Goal: Check status

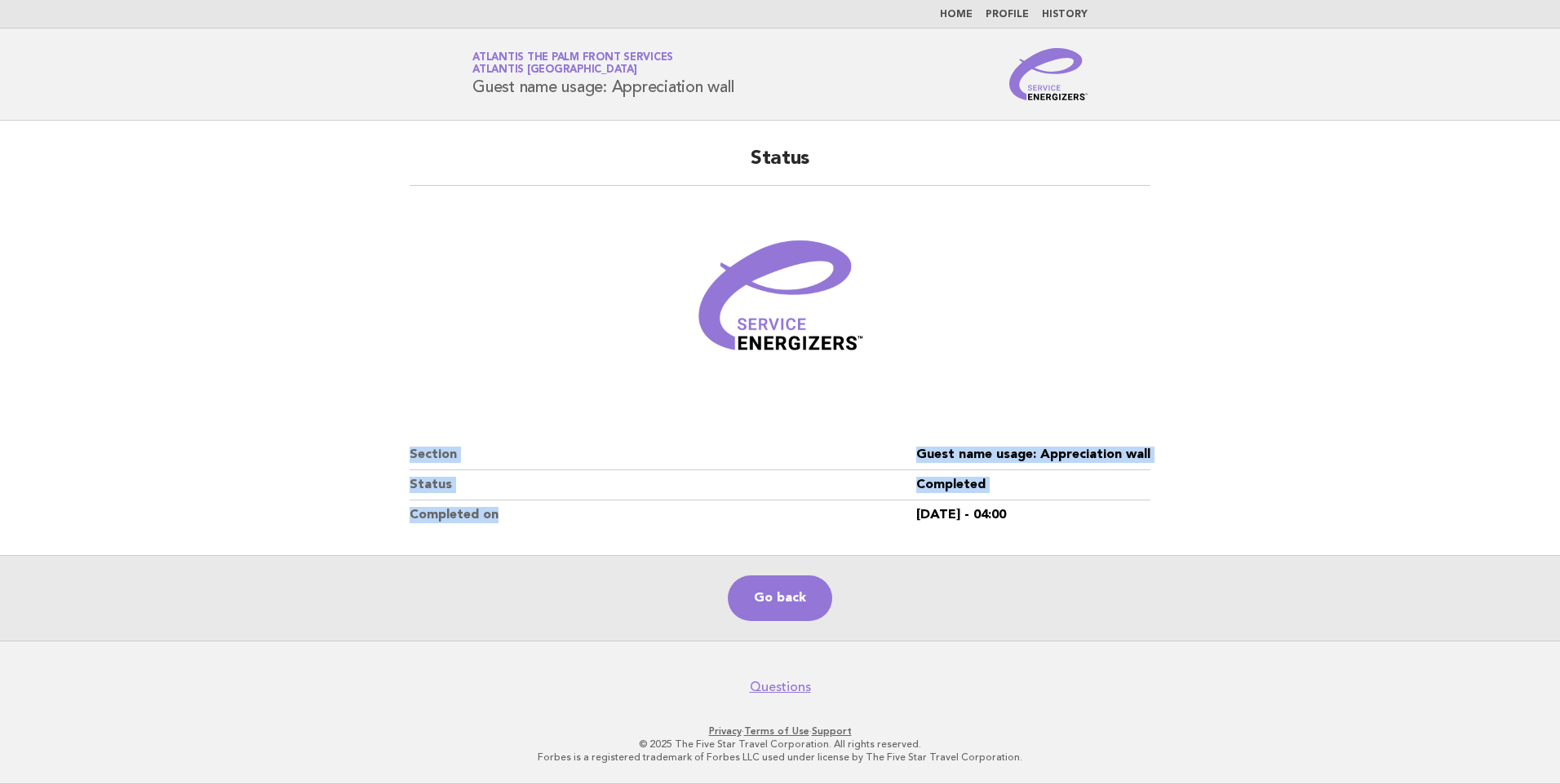
click at [614, 514] on div "Status Section Guest name usage: Appreciation wall Status Completed Completed o…" at bounding box center [780, 338] width 780 height 423
drag, startPoint x: 614, startPoint y: 514, endPoint x: 754, endPoint y: 514, distance: 140.0
click at [614, 514] on dt "Completed on" at bounding box center [662, 515] width 506 height 29
drag, startPoint x: 1069, startPoint y: 509, endPoint x: 464, endPoint y: 63, distance: 751.6
click at [464, 63] on body "Home Profile History Service Energizers Atlantis The Palm Front Services Atlant…" at bounding box center [780, 392] width 1560 height 784
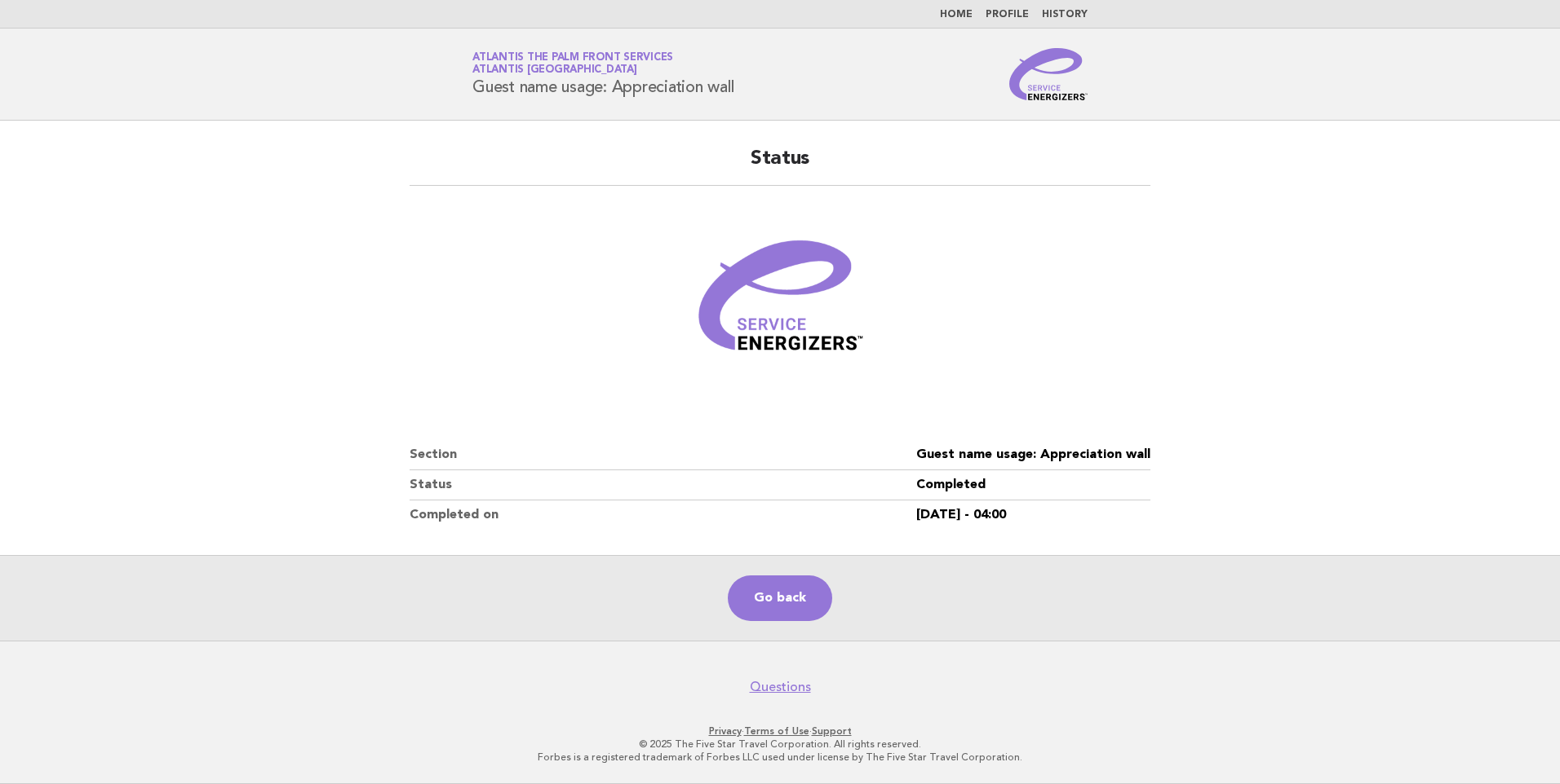
click at [981, 521] on dd "[DATE] - 04:00" at bounding box center [1033, 515] width 234 height 29
drag, startPoint x: 1055, startPoint y: 528, endPoint x: 385, endPoint y: 49, distance: 823.6
click at [385, 49] on body "Home Profile History Service Energizers Atlantis The Palm Front Services Atlant…" at bounding box center [780, 392] width 1560 height 784
drag, startPoint x: 385, startPoint y: 49, endPoint x: 471, endPoint y: 40, distance: 86.5
click at [471, 40] on header "Service Energizers Atlantis The Palm Front Services Atlantis [GEOGRAPHIC_DATA] …" at bounding box center [780, 74] width 1560 height 92
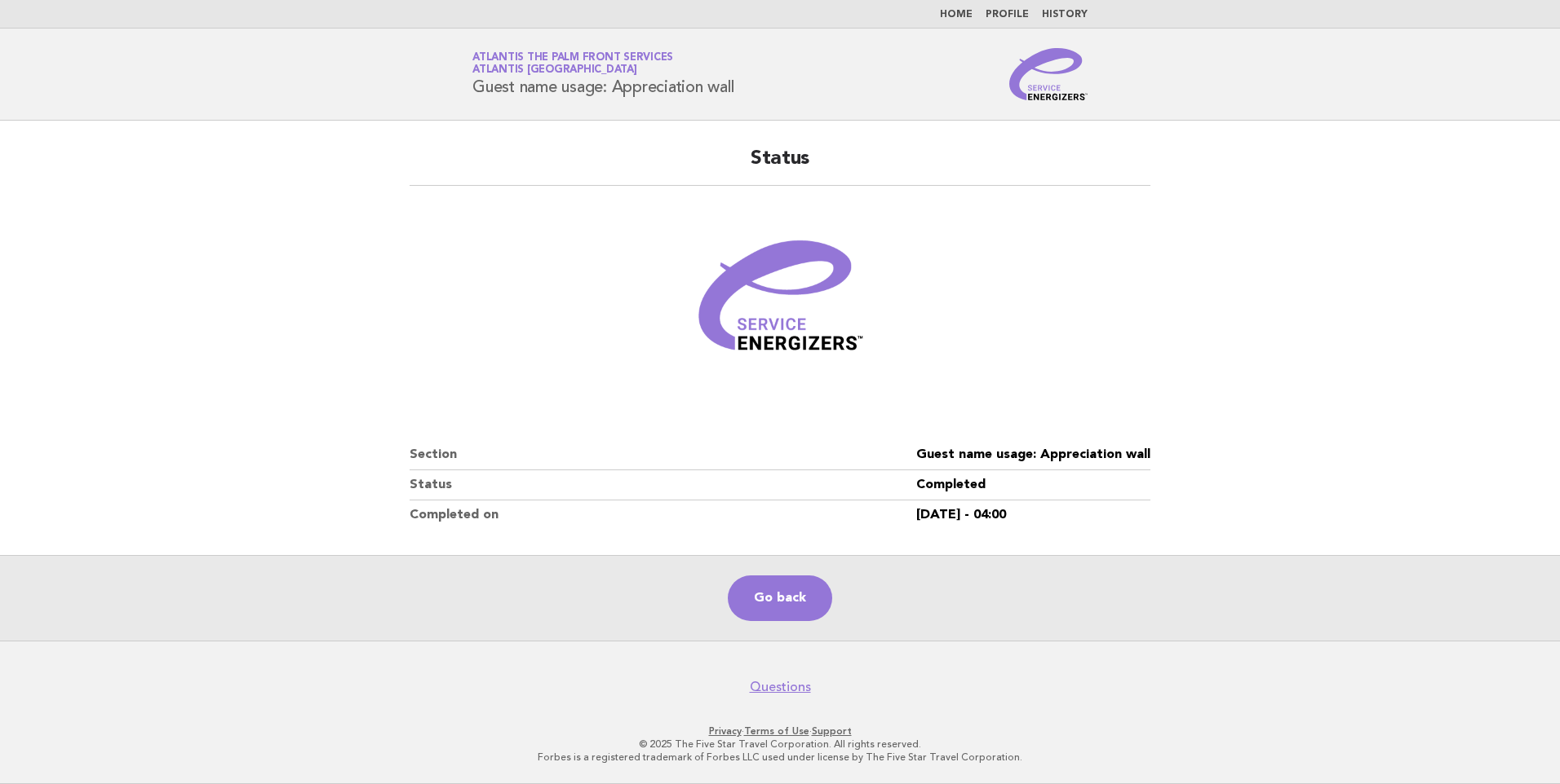
drag, startPoint x: 458, startPoint y: 42, endPoint x: 1132, endPoint y: 517, distance: 824.6
click at [1132, 517] on body "Home Profile History Service Energizers Atlantis The Palm Front Services Atlant…" at bounding box center [780, 392] width 1560 height 784
click at [1124, 517] on dd "[DATE] - 04:00" at bounding box center [1033, 515] width 234 height 29
drag, startPoint x: 1087, startPoint y: 521, endPoint x: 456, endPoint y: 75, distance: 772.7
click at [456, 75] on body "Home Profile History Service Energizers Atlantis The Palm Front Services Atlant…" at bounding box center [780, 392] width 1560 height 784
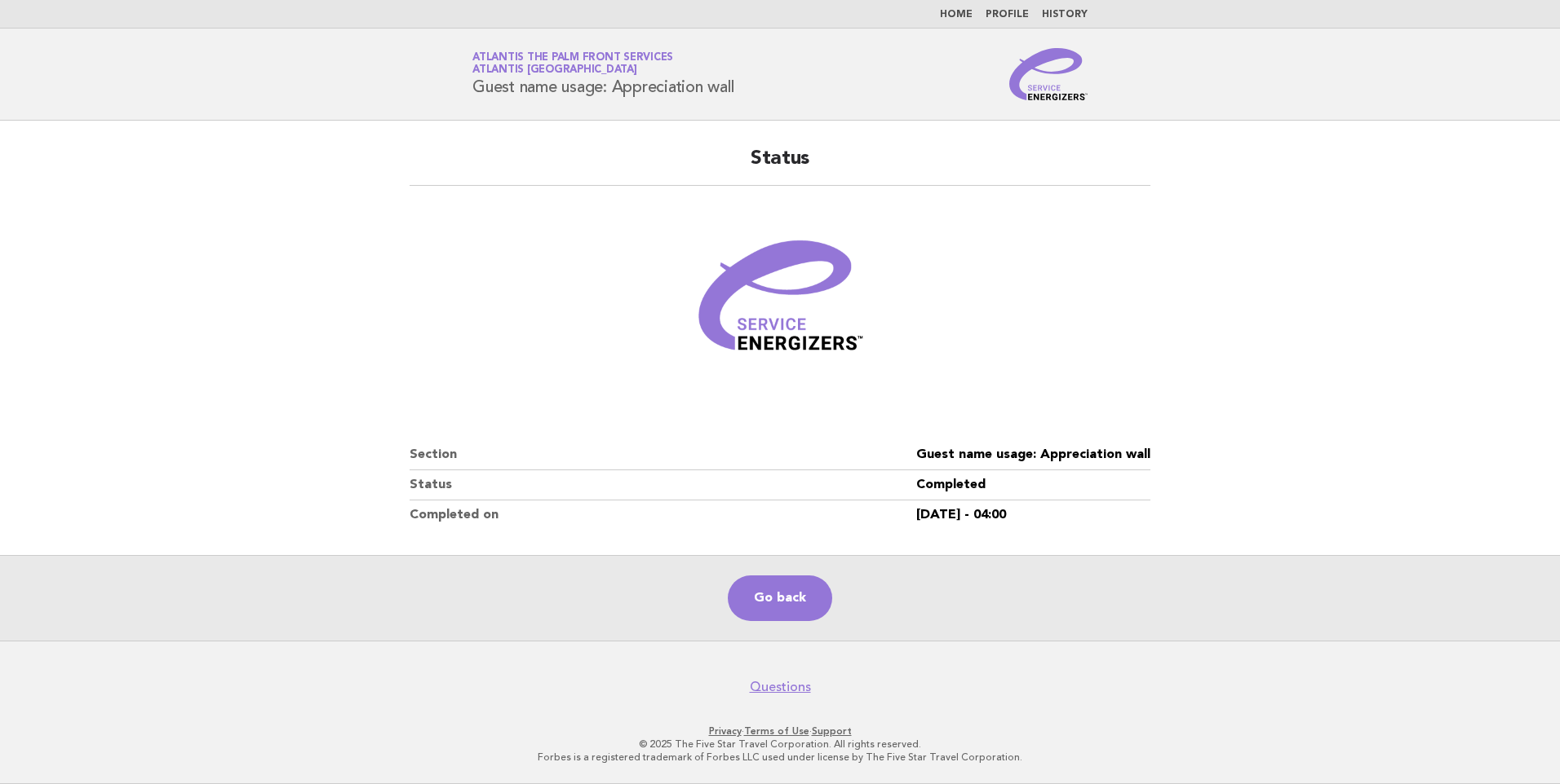
drag, startPoint x: 456, startPoint y: 75, endPoint x: 452, endPoint y: 55, distance: 20.4
click at [452, 55] on div "Service Energizers Atlantis The Palm Front Services Atlantis [GEOGRAPHIC_DATA] …" at bounding box center [780, 75] width 660 height 52
drag, startPoint x: 635, startPoint y: 63, endPoint x: 1084, endPoint y: 526, distance: 645.0
click at [1084, 526] on body "Home Profile History Service Energizers Atlantis The Palm Front Services Atlant…" at bounding box center [780, 392] width 1560 height 784
click at [1084, 526] on dd "[DATE] - 04:00" at bounding box center [1033, 515] width 234 height 29
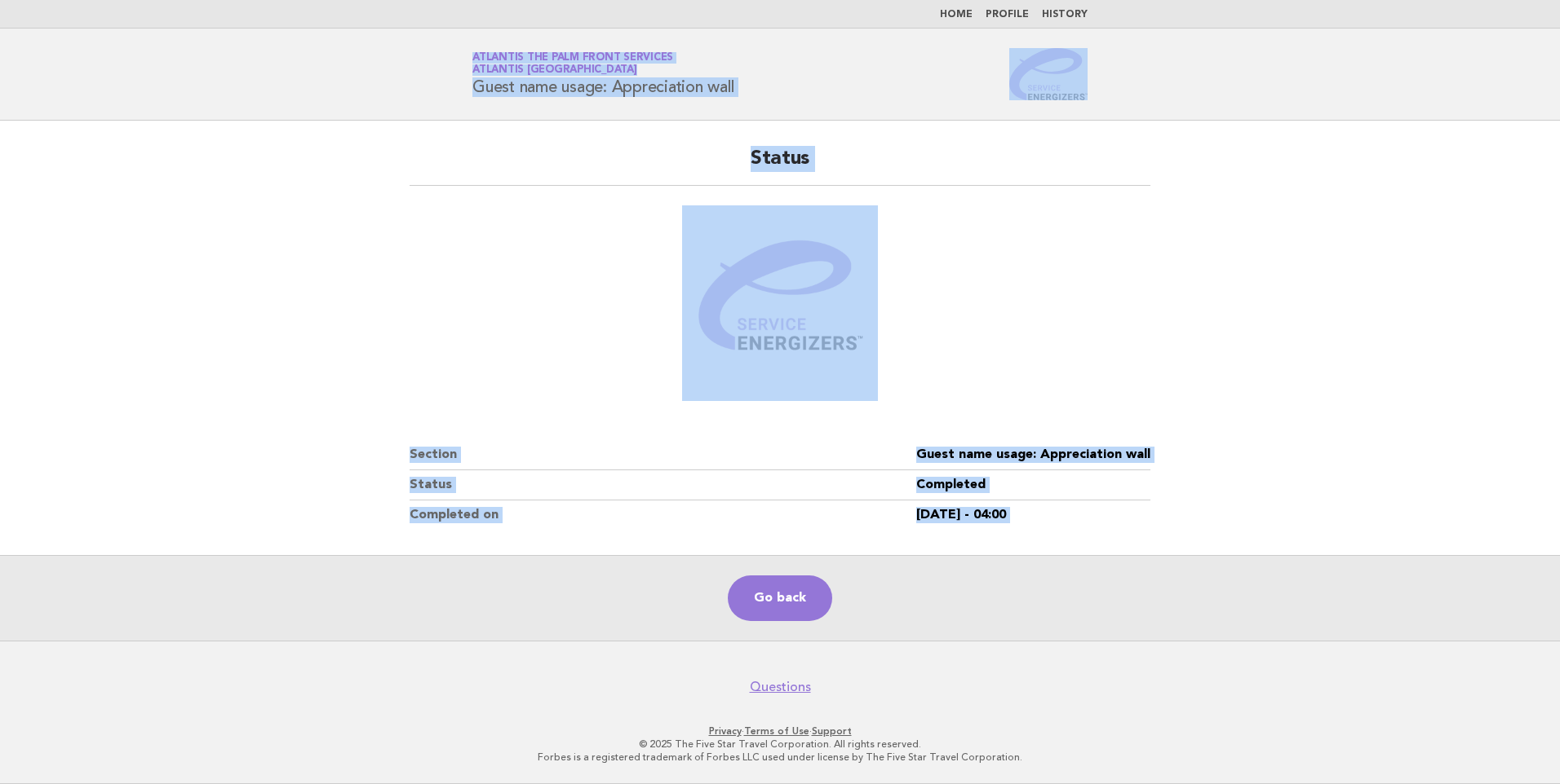
drag, startPoint x: 1084, startPoint y: 526, endPoint x: 448, endPoint y: 44, distance: 798.0
click at [448, 44] on body "Home Profile History Service Energizers Atlantis The Palm Front Services Atlant…" at bounding box center [780, 392] width 1560 height 784
click at [448, 44] on header "Service Energizers Atlantis The Palm Front Services Atlantis [GEOGRAPHIC_DATA] …" at bounding box center [780, 74] width 1560 height 92
drag, startPoint x: 448, startPoint y: 44, endPoint x: 1086, endPoint y: 505, distance: 787.1
click at [1086, 505] on body "Home Profile History Service Energizers Atlantis The Palm Front Services Atlant…" at bounding box center [780, 392] width 1560 height 784
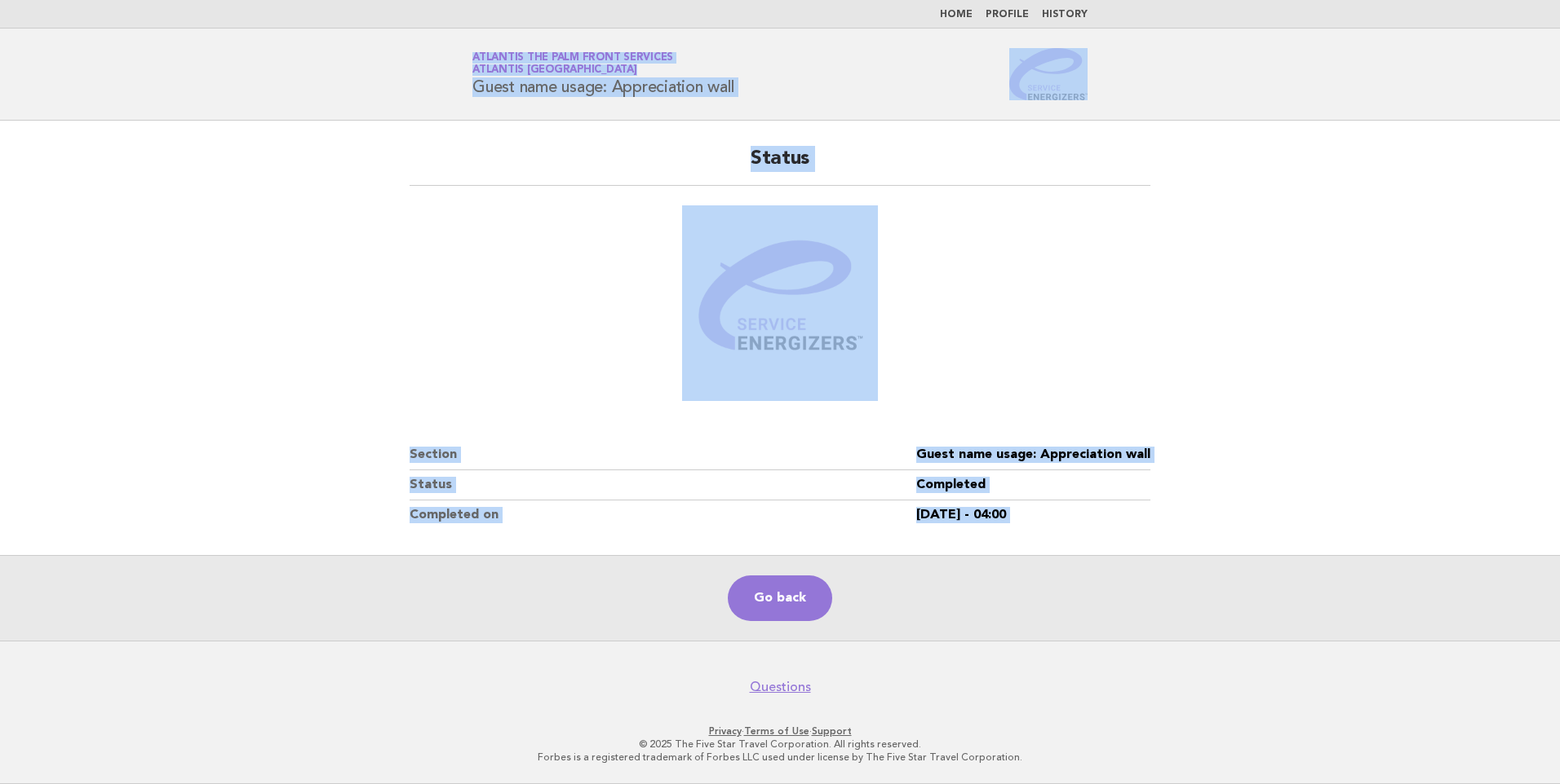
click at [1085, 505] on dd "[DATE] - 04:00" at bounding box center [1033, 515] width 234 height 29
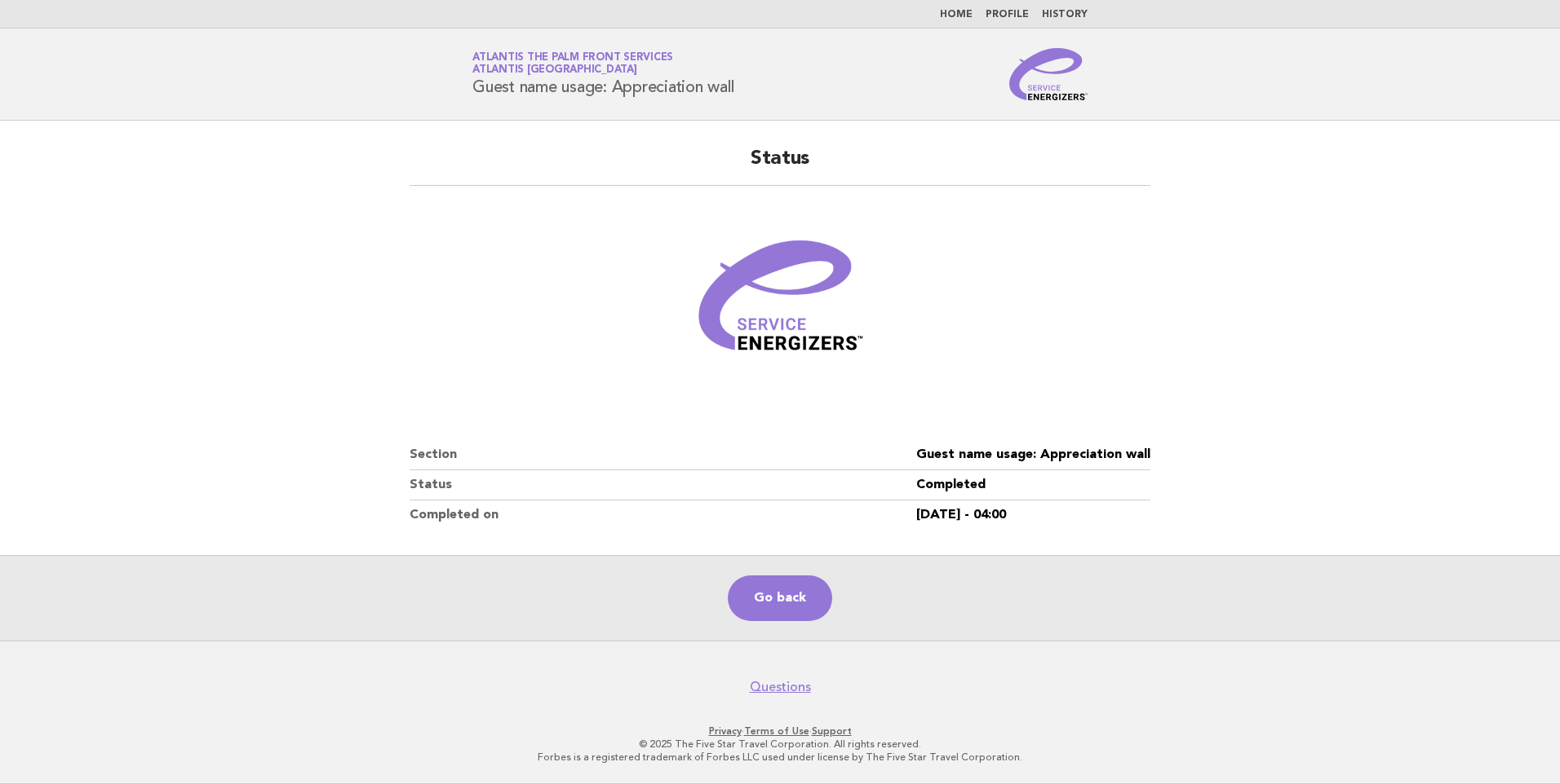
drag, startPoint x: 1080, startPoint y: 507, endPoint x: 449, endPoint y: 68, distance: 768.7
click at [449, 68] on body "Home Profile History Service Energizers Atlantis The Palm Front Services Atlant…" at bounding box center [780, 392] width 1560 height 784
drag, startPoint x: 449, startPoint y: 68, endPoint x: 449, endPoint y: 57, distance: 11.0
click at [449, 57] on div "Service Energizers Atlantis The Palm Front Services Atlantis [GEOGRAPHIC_DATA] …" at bounding box center [780, 75] width 660 height 52
drag, startPoint x: 449, startPoint y: 54, endPoint x: 1069, endPoint y: 529, distance: 781.0
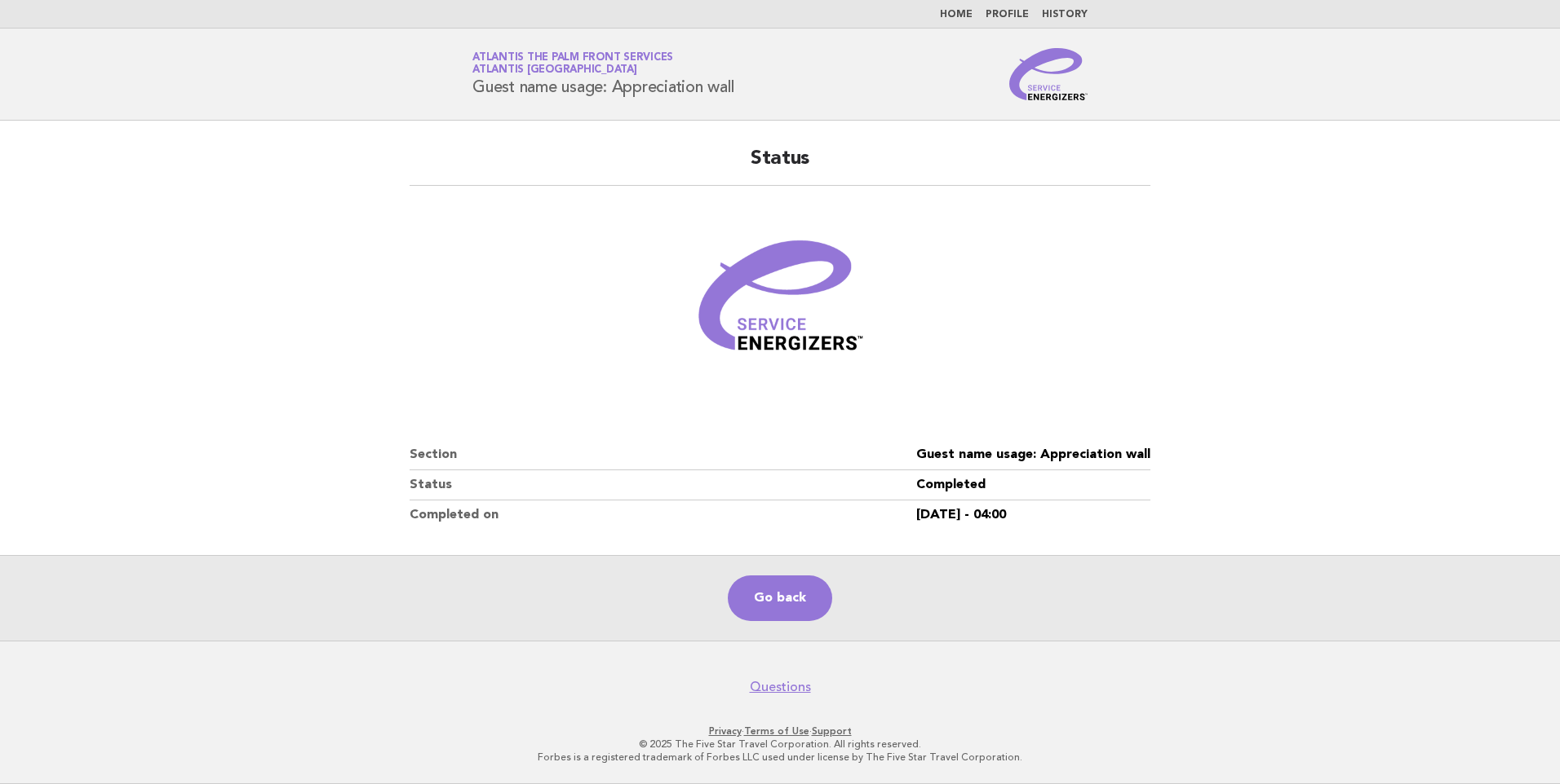
click at [1069, 529] on body "Home Profile History Service Energizers Atlantis The Palm Front Services Atlant…" at bounding box center [780, 392] width 1560 height 784
drag, startPoint x: 1069, startPoint y: 529, endPoint x: 1067, endPoint y: 520, distance: 9.2
click at [1069, 530] on div "Status Section Guest name usage: Appreciation wall Status Completed Completed o…" at bounding box center [780, 338] width 780 height 423
drag, startPoint x: 1064, startPoint y: 516, endPoint x: 444, endPoint y: 54, distance: 773.2
click at [444, 54] on body "Home Profile History Service Energizers Atlantis The Palm Front Services Atlant…" at bounding box center [780, 392] width 1560 height 784
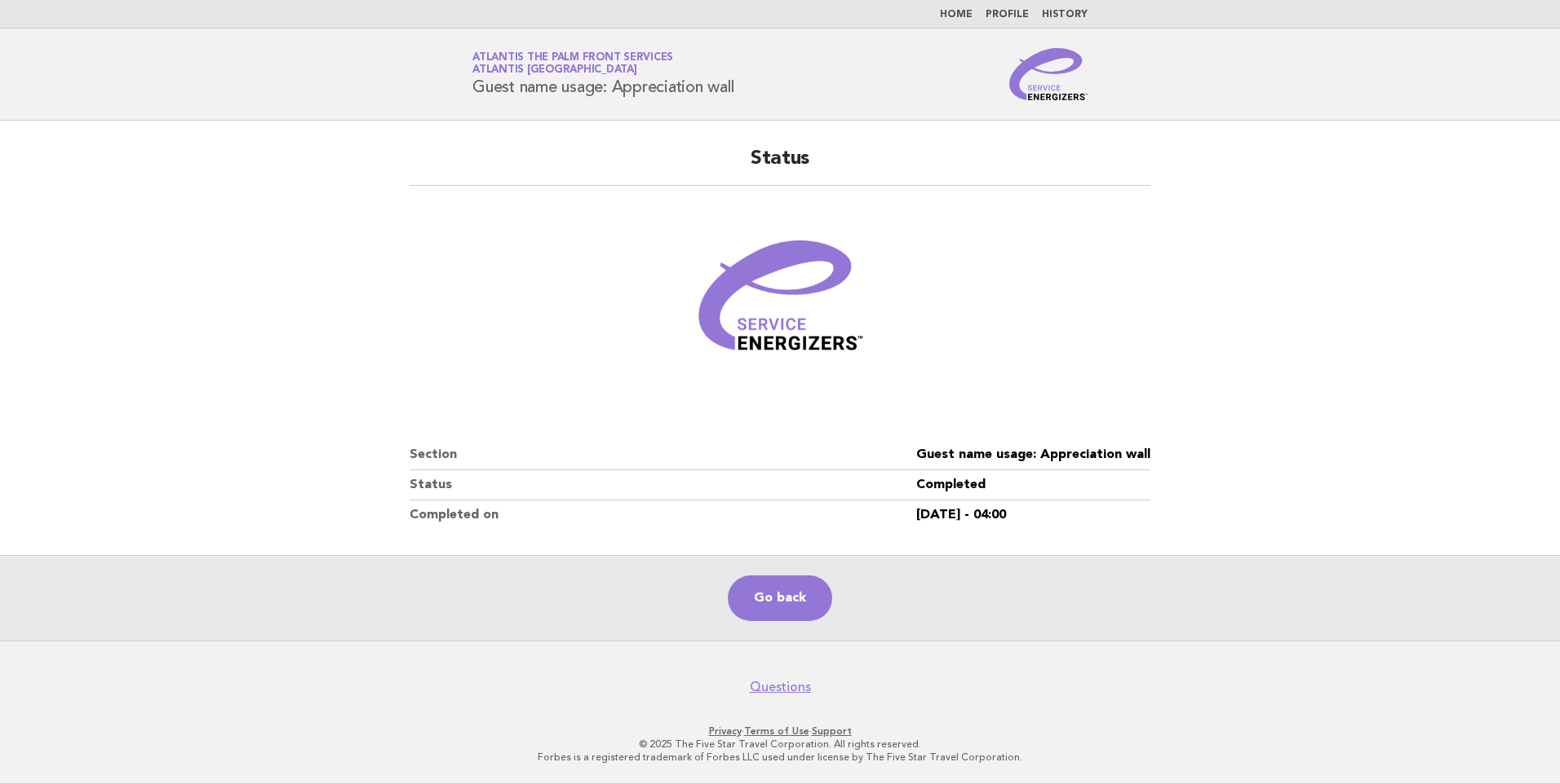
click at [444, 54] on header "Service Energizers Atlantis The Palm Front Services Atlantis [GEOGRAPHIC_DATA] …" at bounding box center [780, 74] width 1560 height 92
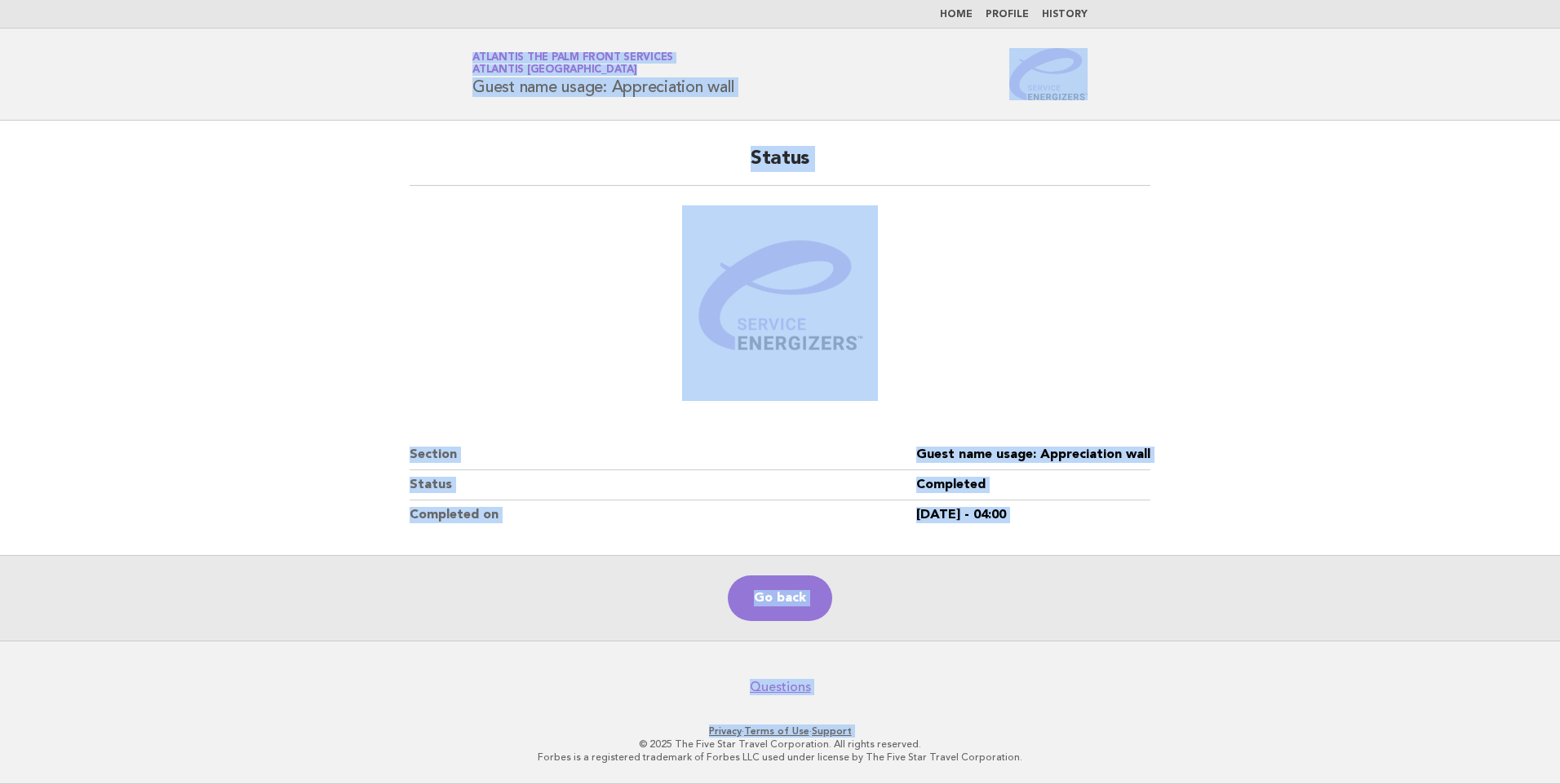
drag, startPoint x: 444, startPoint y: 54, endPoint x: 1072, endPoint y: 696, distance: 898.1
click at [1072, 696] on body "Home Profile History Service Energizers Atlantis The Palm Front Services Atlant…" at bounding box center [780, 392] width 1560 height 784
drag, startPoint x: 1072, startPoint y: 696, endPoint x: 971, endPoint y: 671, distance: 104.0
click at [971, 671] on nav "Questions" at bounding box center [780, 678] width 1560 height 34
drag, startPoint x: 1026, startPoint y: 754, endPoint x: 473, endPoint y: 47, distance: 897.6
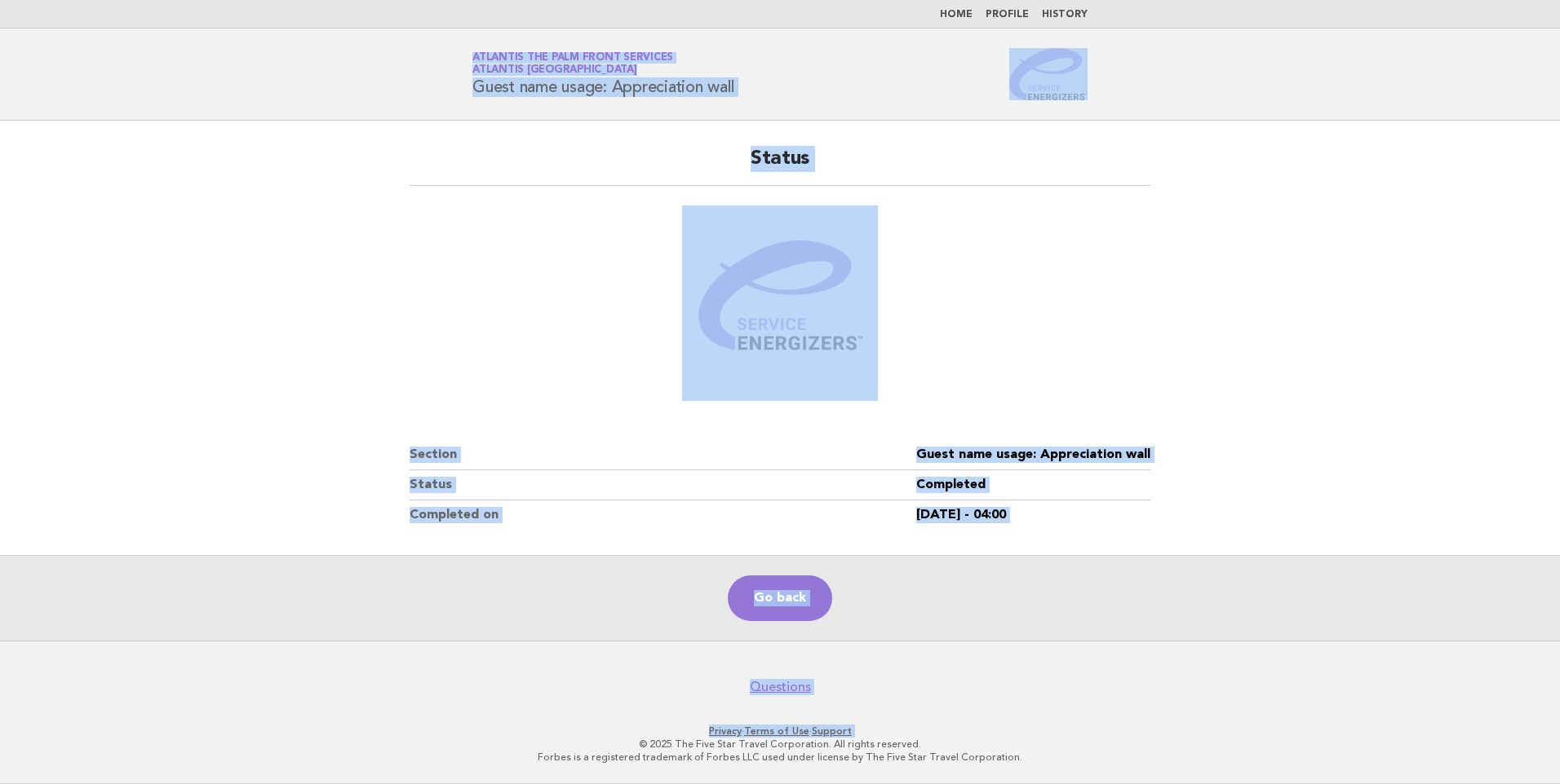
click at [473, 47] on body "Home Profile History Service Energizers Atlantis The Palm Front Services Atlant…" at bounding box center [780, 392] width 1560 height 784
click at [468, 47] on header "Service Energizers Atlantis The Palm Front Services Atlantis [GEOGRAPHIC_DATA] …" at bounding box center [780, 74] width 1560 height 92
drag, startPoint x: 468, startPoint y: 47, endPoint x: 1068, endPoint y: 759, distance: 931.1
click at [1068, 759] on body "Home Profile History Service Energizers Atlantis The Palm Front Services Atlant…" at bounding box center [780, 392] width 1560 height 784
drag, startPoint x: 1068, startPoint y: 759, endPoint x: 1048, endPoint y: 759, distance: 20.0
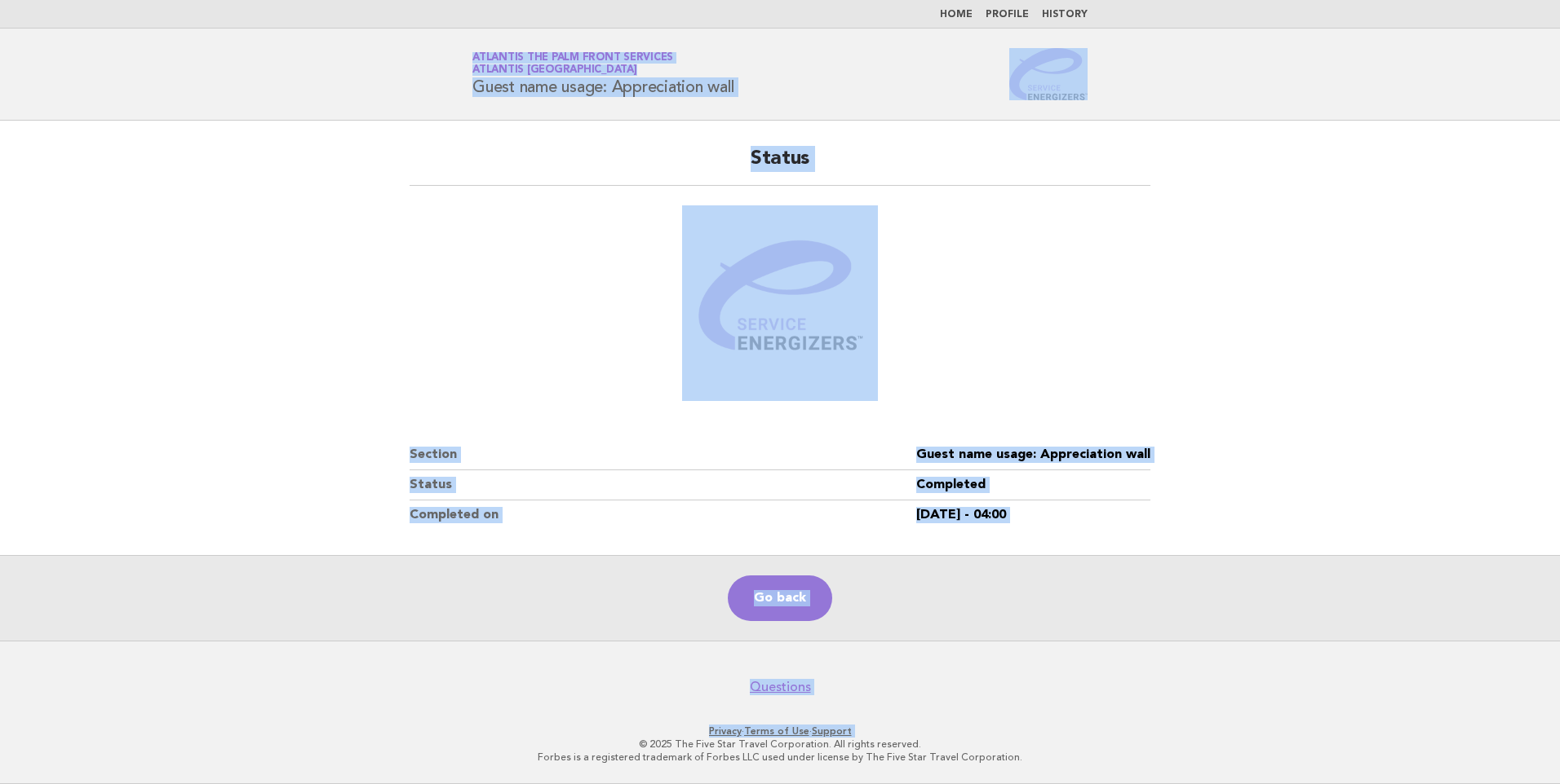
click at [1048, 759] on p "Forbes is a registered trademark of Forbes LLC used under license by The Five S…" at bounding box center [780, 757] width 998 height 13
drag, startPoint x: 1035, startPoint y: 753, endPoint x: 463, endPoint y: 58, distance: 900.1
click at [463, 58] on body "Home Profile History Service Energizers Atlantis The Palm Front Services Atlant…" at bounding box center [780, 392] width 1560 height 784
click at [463, 58] on div "Service Energizers Atlantis The Palm Front Services Atlantis [GEOGRAPHIC_DATA] …" at bounding box center [780, 75] width 660 height 52
drag, startPoint x: 463, startPoint y: 58, endPoint x: 1062, endPoint y: 700, distance: 878.0
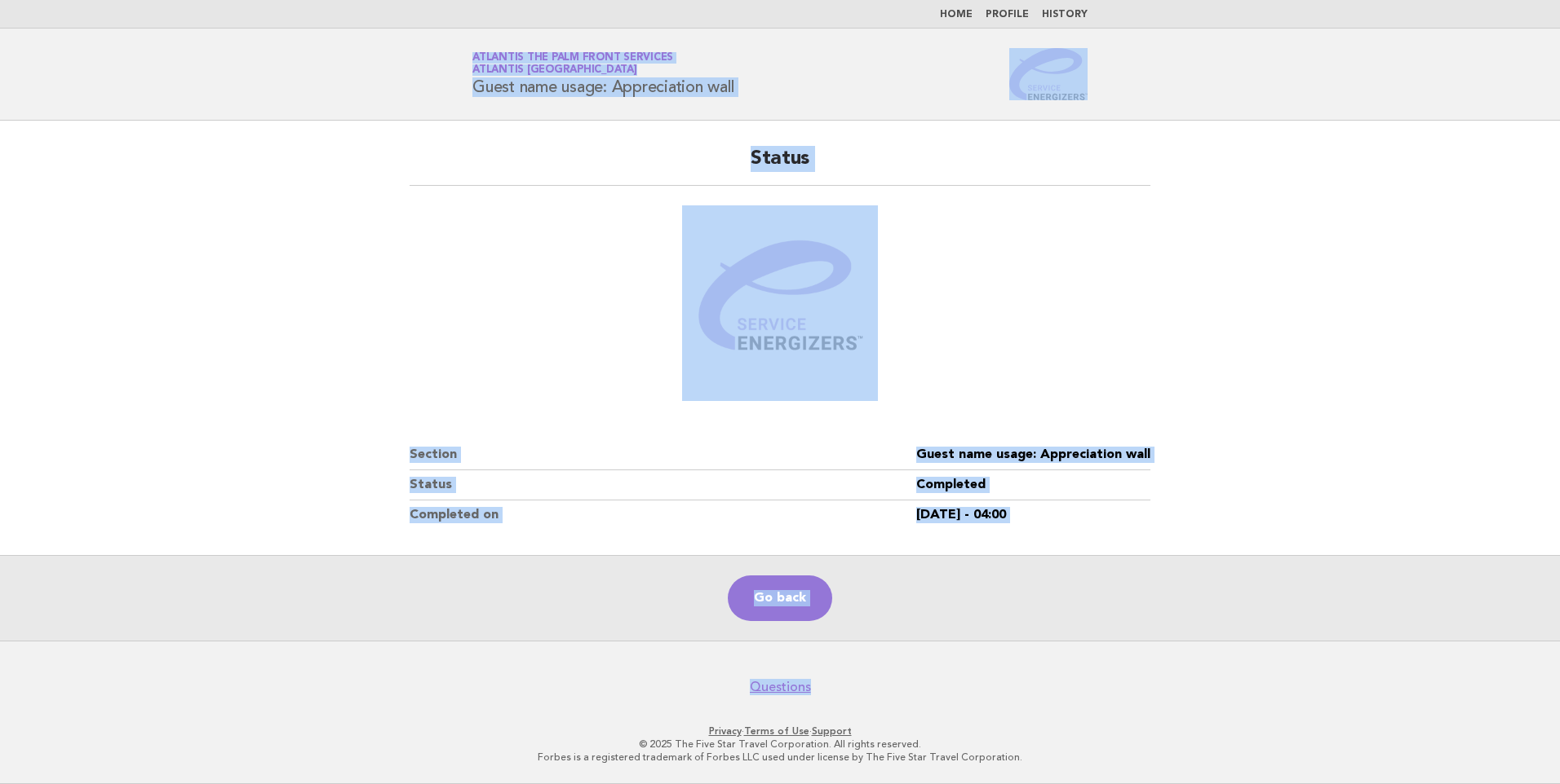
click at [1062, 700] on body "Home Profile History Service Energizers Atlantis The Palm Front Services Atlant…" at bounding box center [780, 392] width 1560 height 784
drag, startPoint x: 1062, startPoint y: 700, endPoint x: 479, endPoint y: 68, distance: 859.8
click at [479, 68] on body "Home Profile History Service Energizers Atlantis The Palm Front Services Atlant…" at bounding box center [780, 392] width 1560 height 784
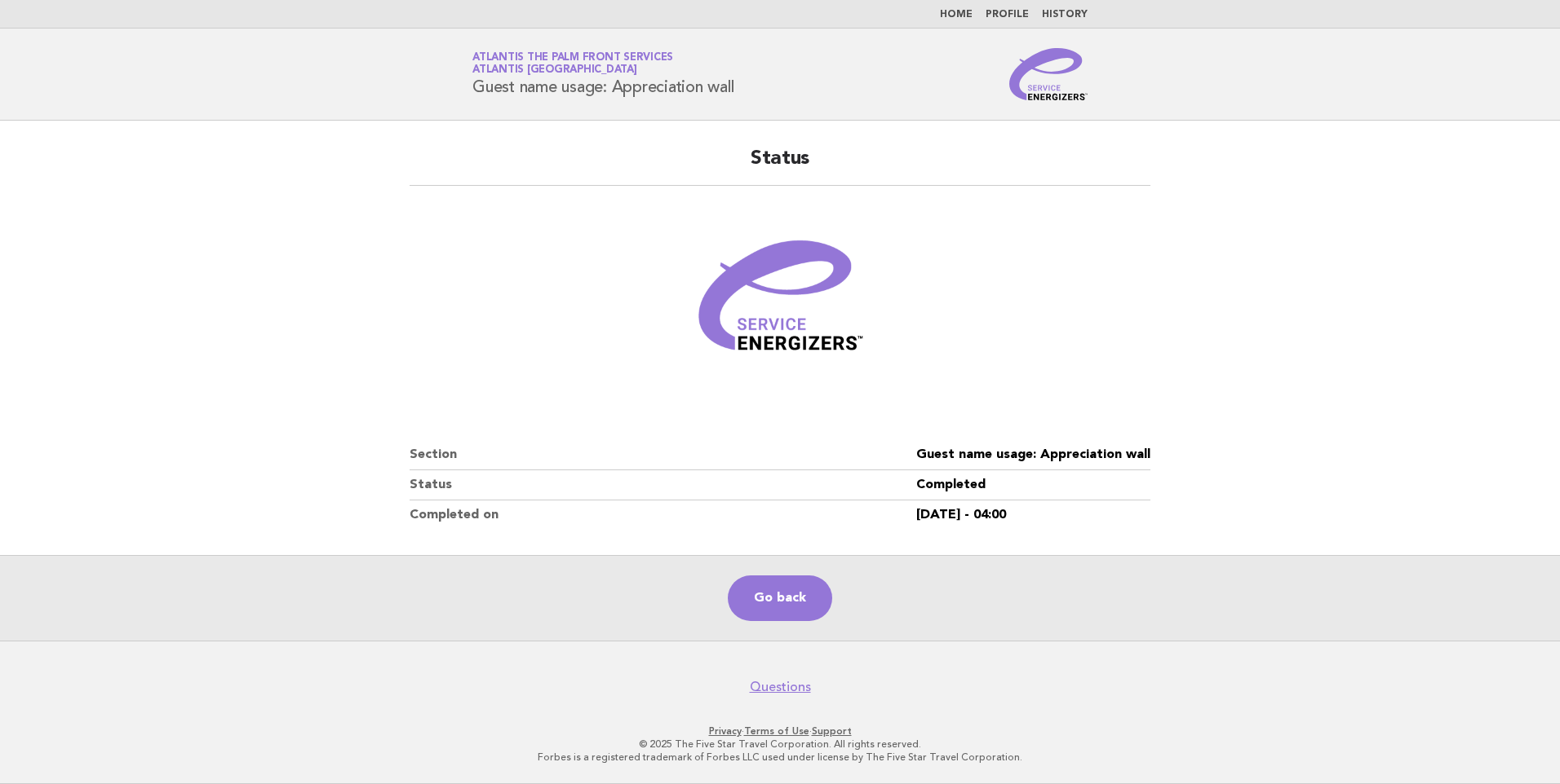
drag, startPoint x: 479, startPoint y: 68, endPoint x: 423, endPoint y: 56, distance: 57.3
click at [423, 56] on header "Service Energizers Atlantis The Palm Front Services Atlantis [GEOGRAPHIC_DATA] …" at bounding box center [780, 74] width 1560 height 92
drag, startPoint x: 423, startPoint y: 56, endPoint x: 1078, endPoint y: 766, distance: 966.0
click at [1078, 766] on body "Home Profile History Service Energizers Atlantis The Palm Front Services Atlant…" at bounding box center [780, 392] width 1560 height 784
click at [367, 393] on main "Status Section Guest name usage: Appreciation wall Status Completed Completed o…" at bounding box center [780, 381] width 1560 height 521
